Goal: Information Seeking & Learning: Check status

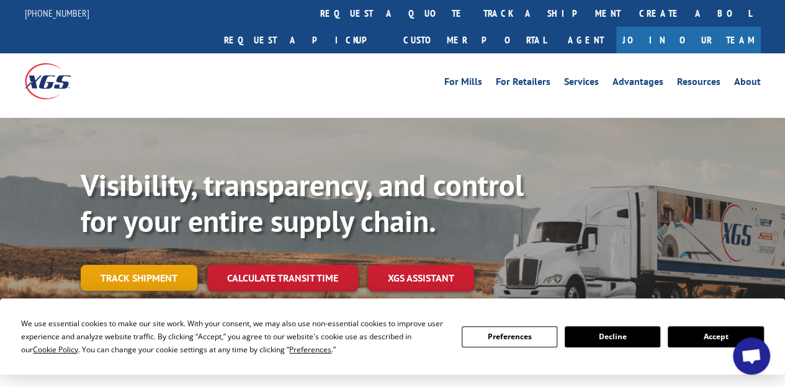
click at [144, 265] on link "Track shipment" at bounding box center [139, 278] width 117 height 26
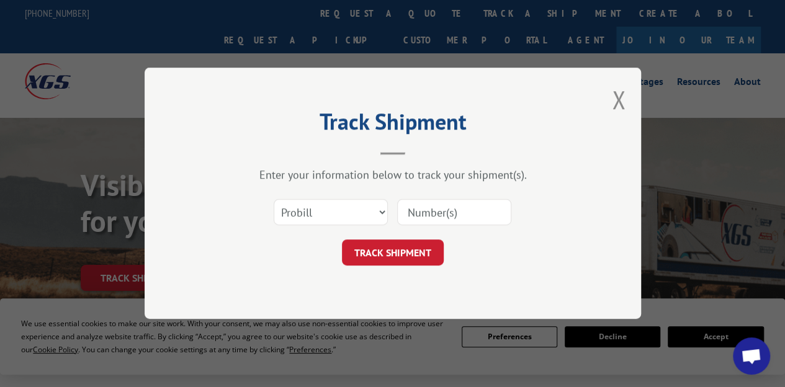
click at [435, 216] on input at bounding box center [454, 213] width 114 height 26
paste input "16945273"
type input "16945273"
click at [391, 251] on button "TRACK SHIPMENT" at bounding box center [393, 253] width 102 height 26
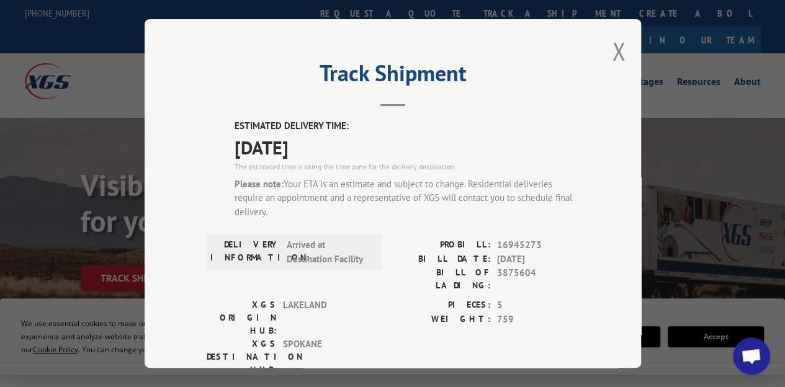
click at [393, 252] on label "BILL DATE:" at bounding box center [442, 259] width 98 height 14
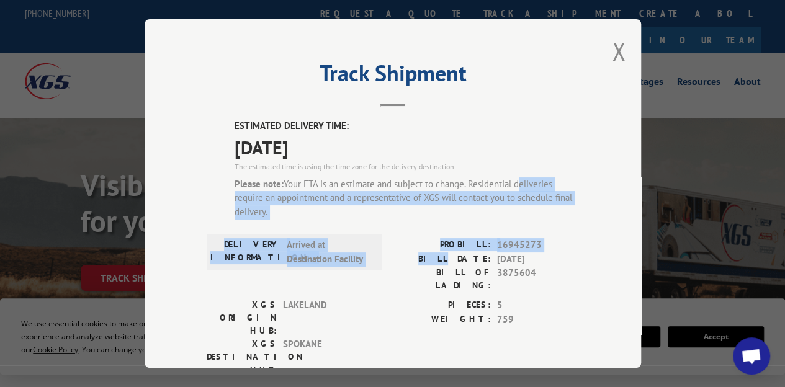
drag, startPoint x: 391, startPoint y: 251, endPoint x: 589, endPoint y: 173, distance: 213.3
click at [589, 173] on div "Track Shipment ESTIMATED DELIVERY TIME: [DATE] The estimated time is using the …" at bounding box center [393, 193] width 496 height 349
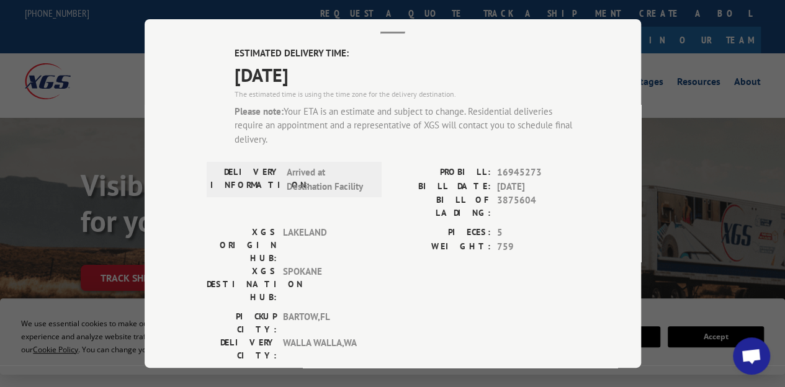
scroll to position [71, 0]
